Goal: Task Accomplishment & Management: Use online tool/utility

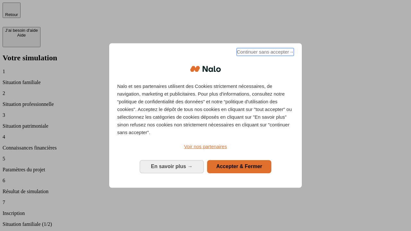
click at [264, 53] on span "Continuer sans accepter →" at bounding box center [265, 52] width 57 height 8
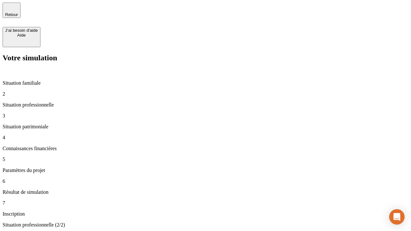
type input "30 000"
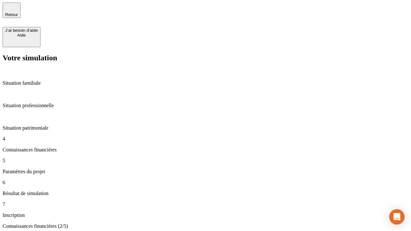
scroll to position [37, 0]
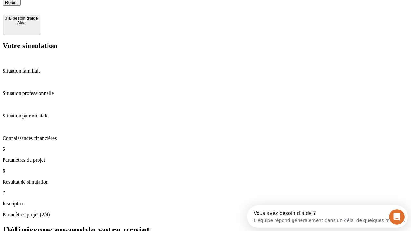
type input "25"
type input "64"
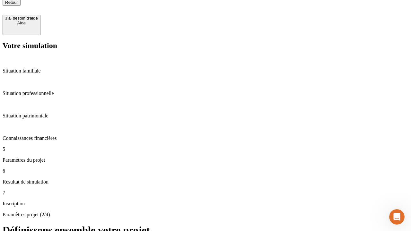
type input "1 000"
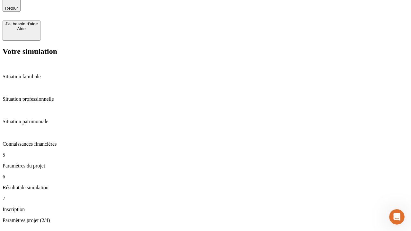
type input "640"
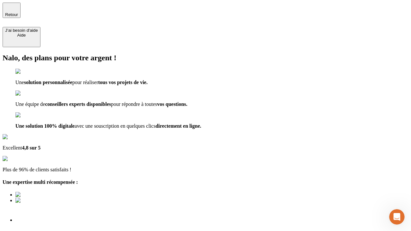
scroll to position [2, 0]
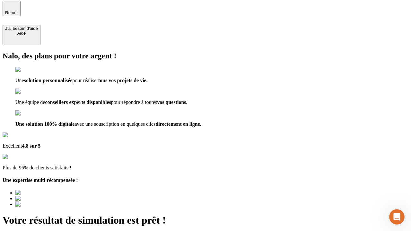
type input "[EMAIL_ADDRESS][PERSON_NAME][DOMAIN_NAME]"
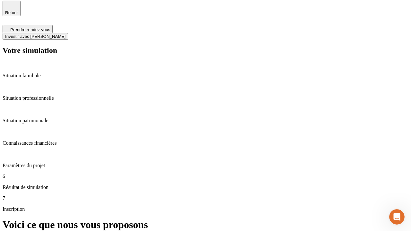
click at [65, 34] on span "Investir avec [PERSON_NAME]" at bounding box center [35, 36] width 60 height 5
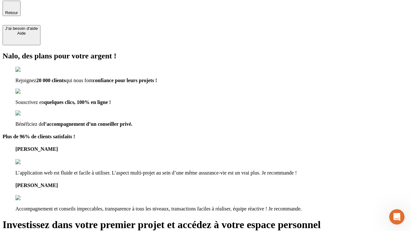
scroll to position [1, 0]
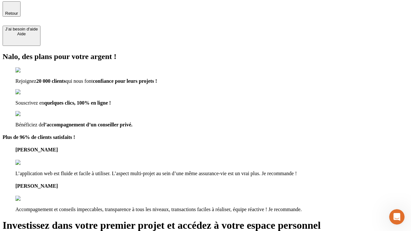
type input "[EMAIL_ADDRESS][PERSON_NAME][DOMAIN_NAME]"
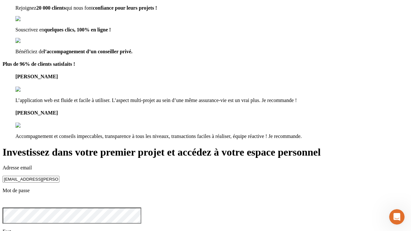
scroll to position [7, 0]
